Goal: Register for event/course

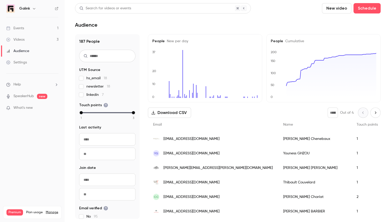
click at [31, 27] on link "Events 1" at bounding box center [32, 28] width 65 height 11
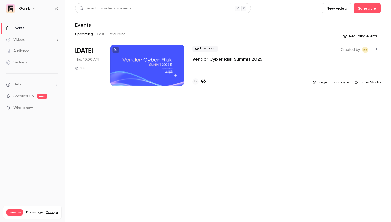
click at [205, 60] on p "Vendor Cyber Risk Summit 2025" at bounding box center [228, 59] width 70 height 6
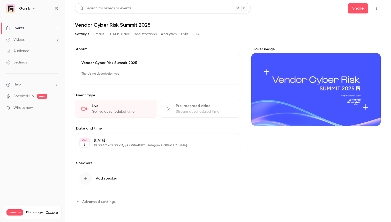
click at [143, 35] on button "Registrations" at bounding box center [145, 34] width 23 height 8
